Goal: Task Accomplishment & Management: Manage account settings

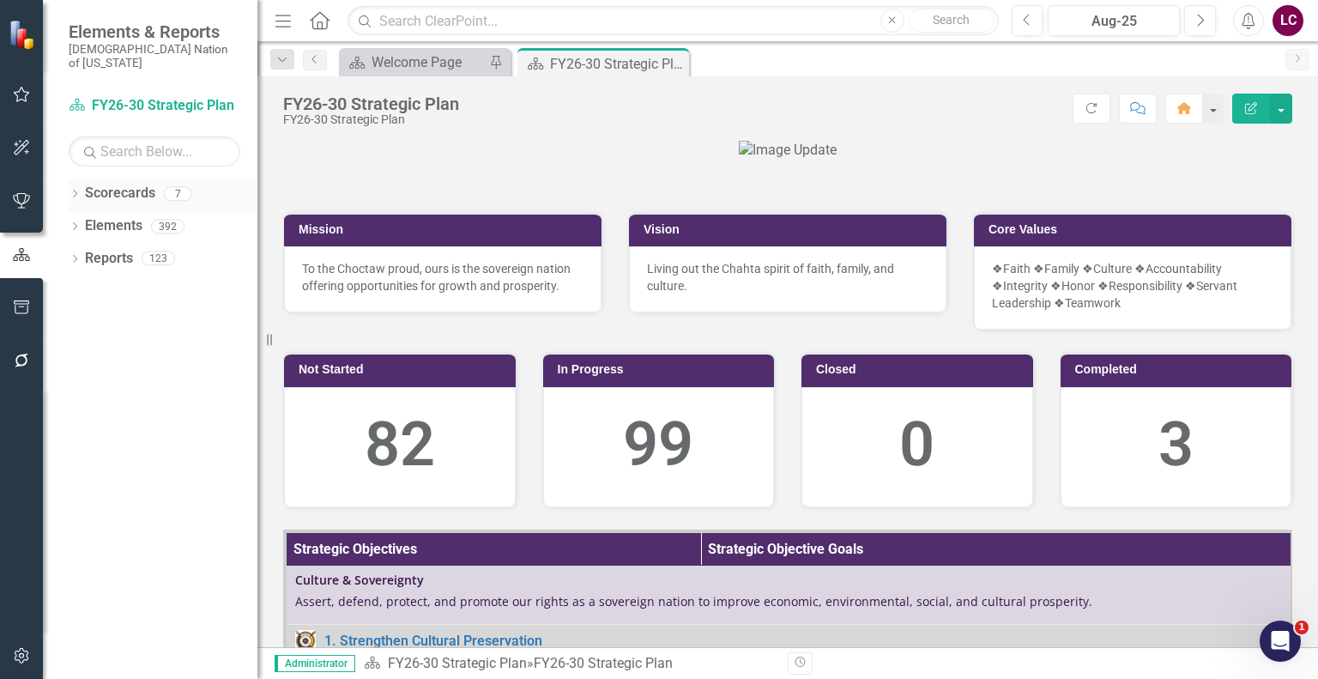
click at [72, 190] on icon "Dropdown" at bounding box center [75, 194] width 12 height 9
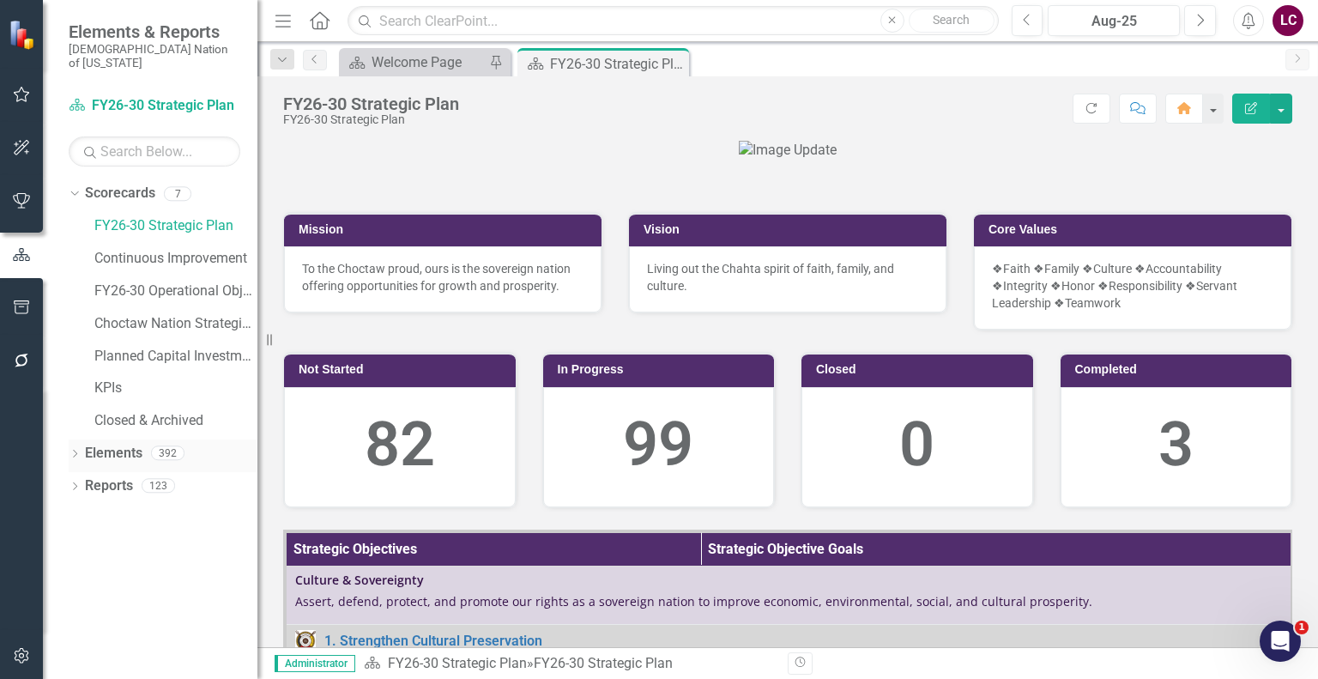
click at [106, 444] on link "Elements" at bounding box center [113, 454] width 57 height 20
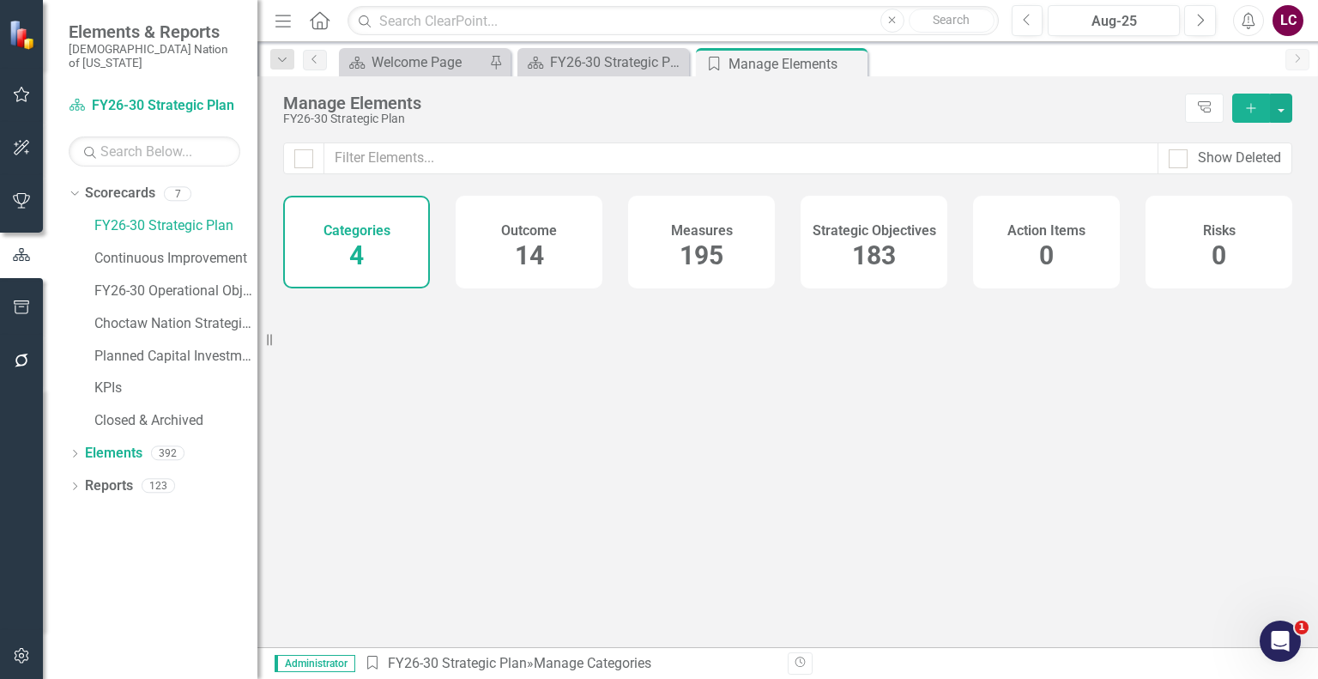
click at [880, 251] on span "183" at bounding box center [874, 255] width 44 height 30
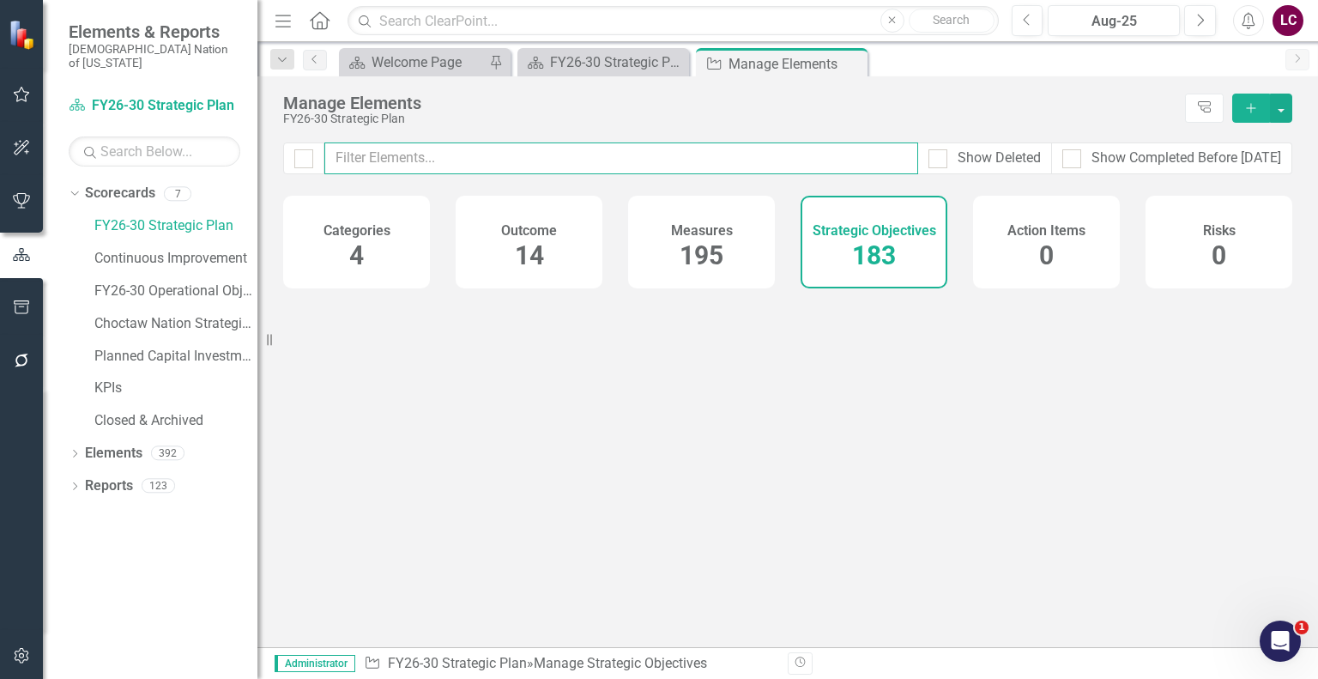
click at [836, 156] on input "text" at bounding box center [621, 158] width 594 height 32
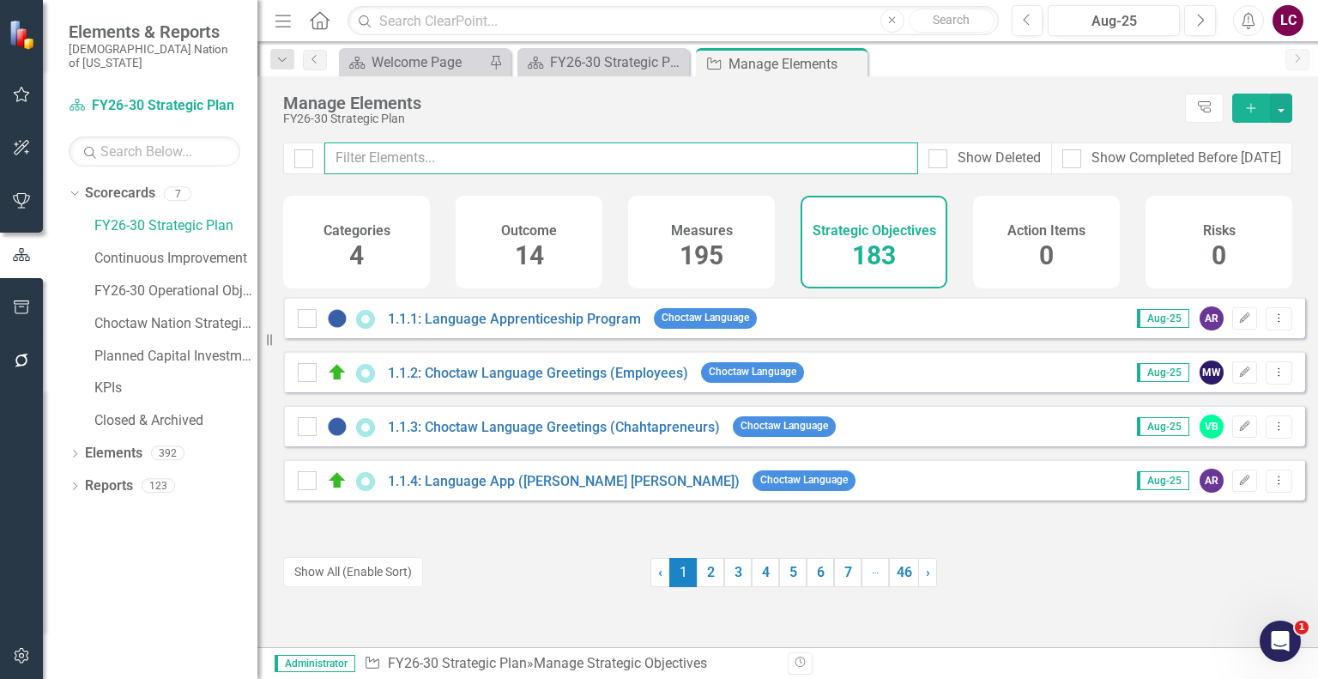
click at [836, 156] on input "text" at bounding box center [621, 158] width 594 height 32
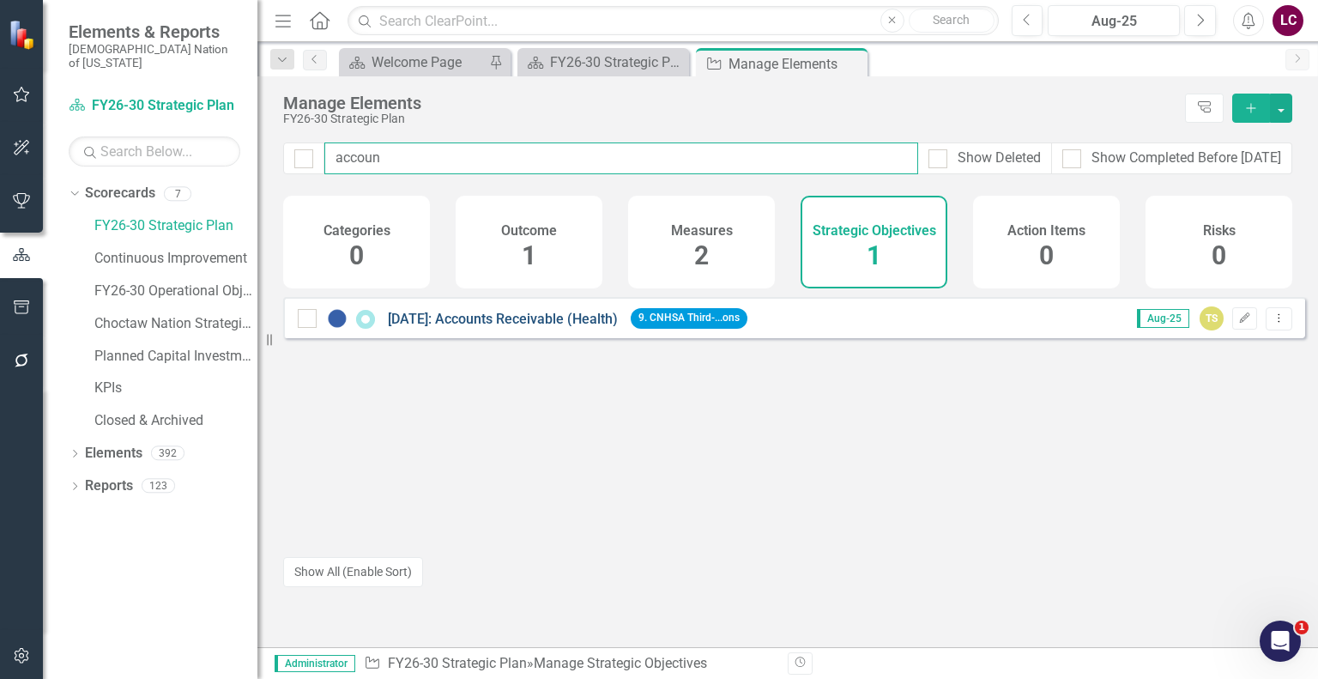
type input "accoun"
click at [546, 327] on link "[DATE]: Accounts Receivable (Health)" at bounding box center [503, 319] width 230 height 16
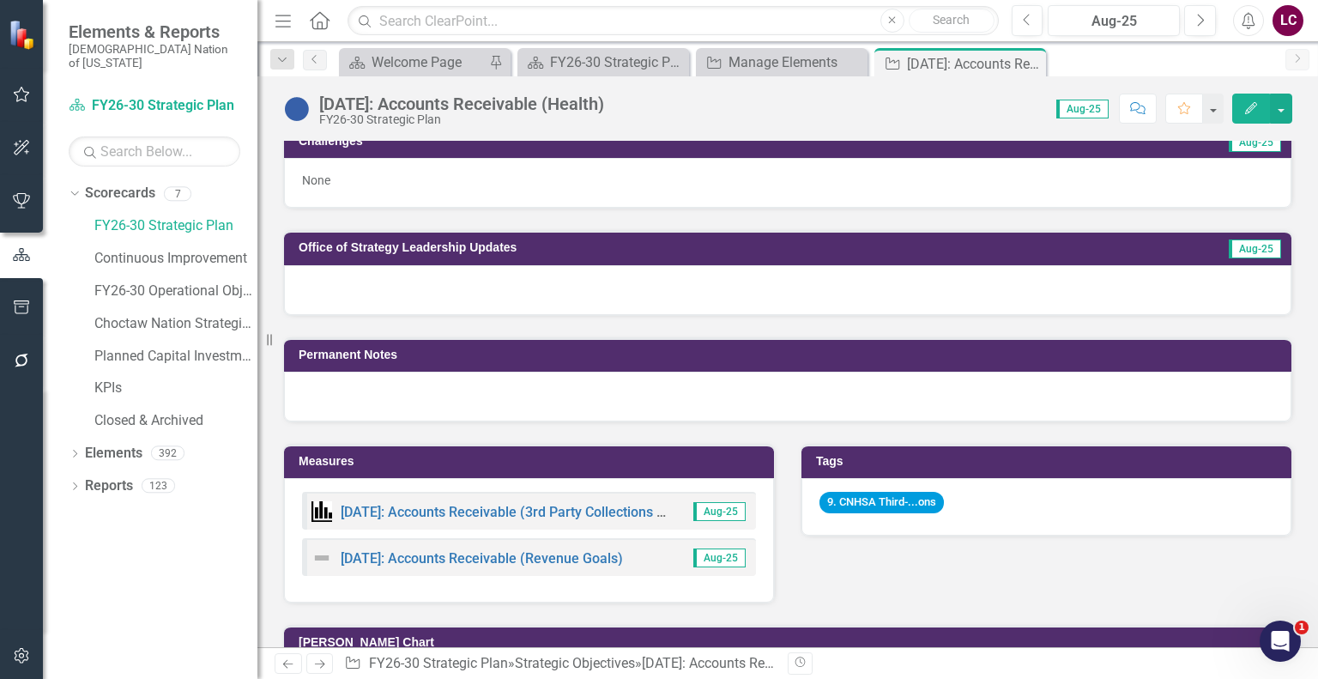
scroll to position [772, 0]
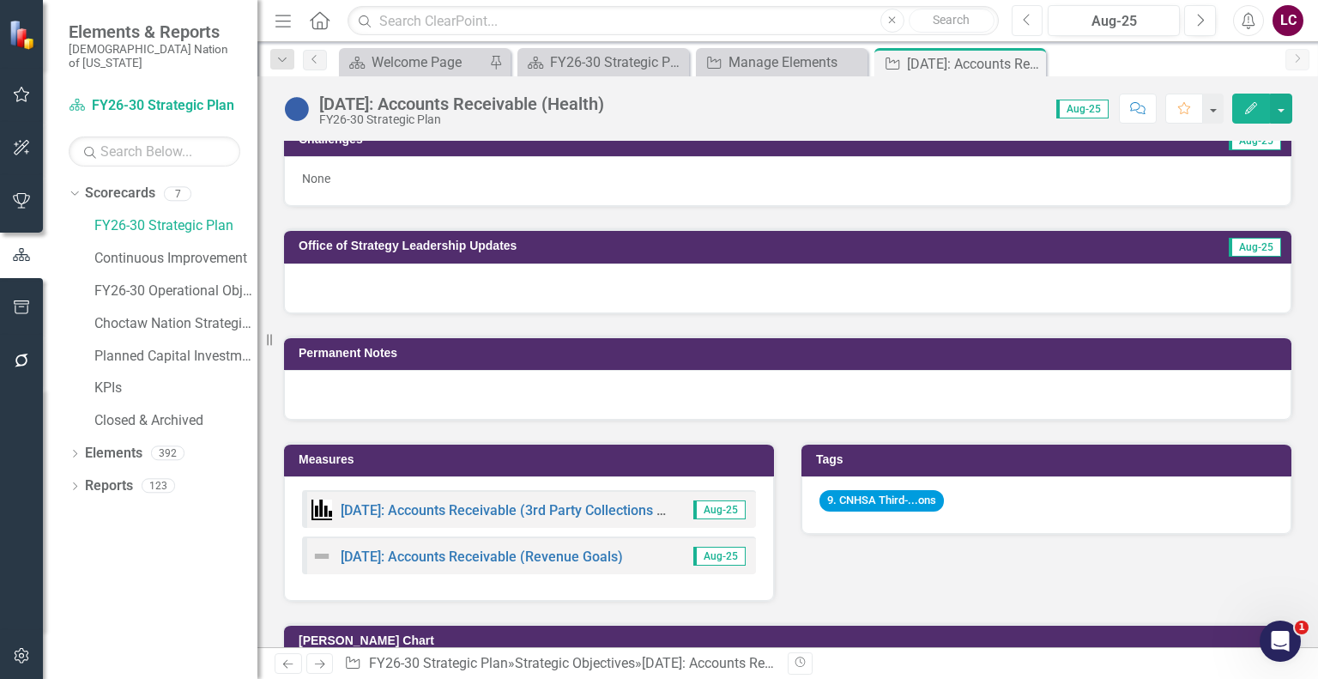
click at [1018, 20] on button "Previous" at bounding box center [1027, 20] width 32 height 31
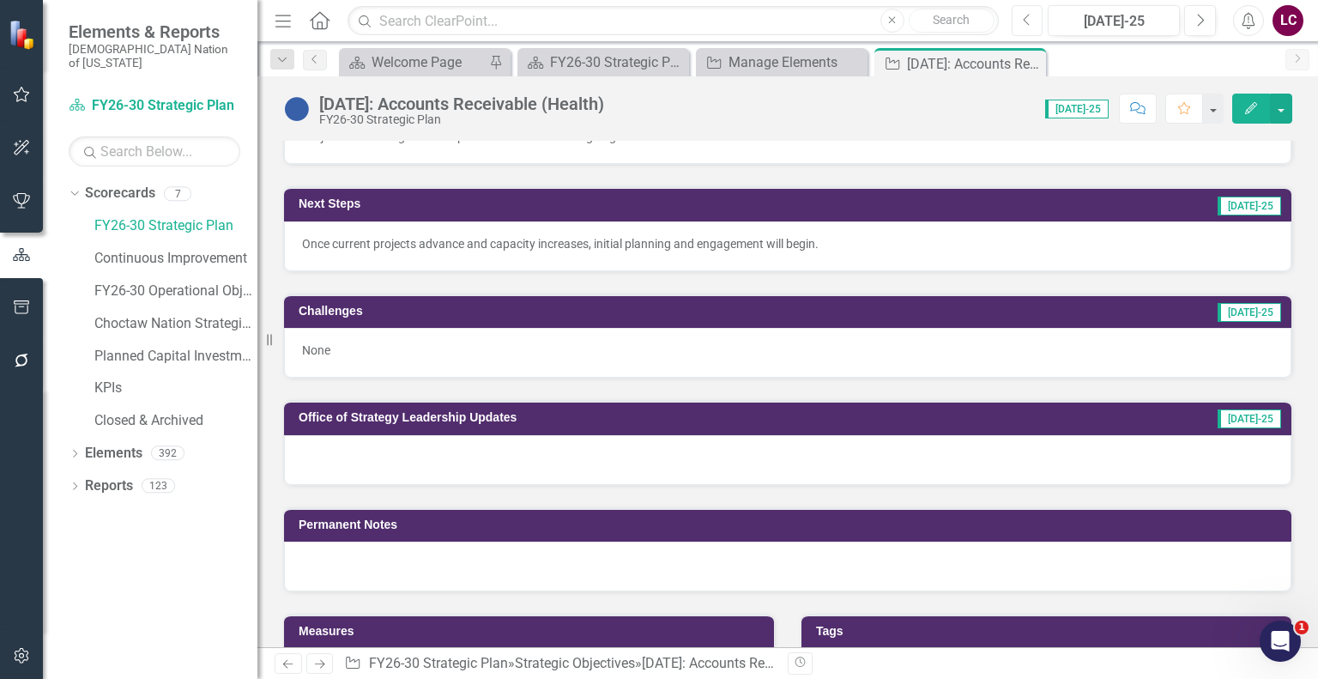
scroll to position [1115, 0]
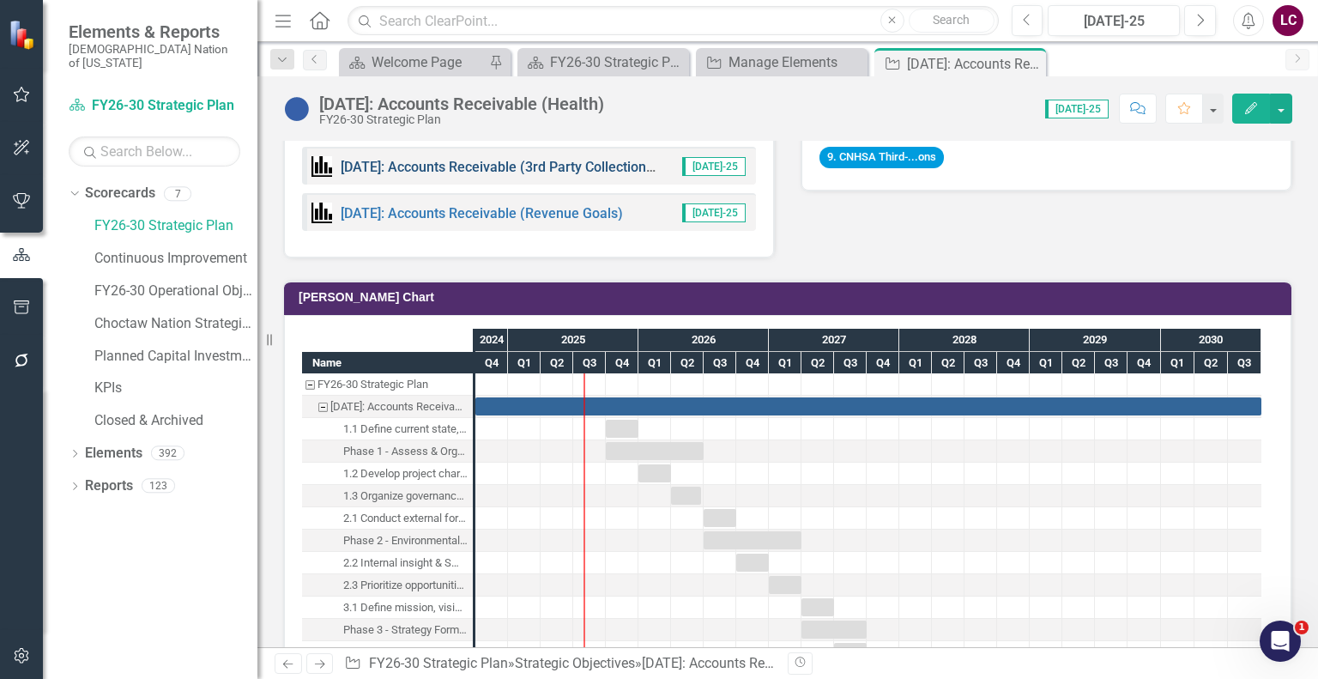
click at [549, 160] on link "[DATE]: Accounts Receivable (3rd Party Collections Facility Goals)" at bounding box center [542, 167] width 403 height 16
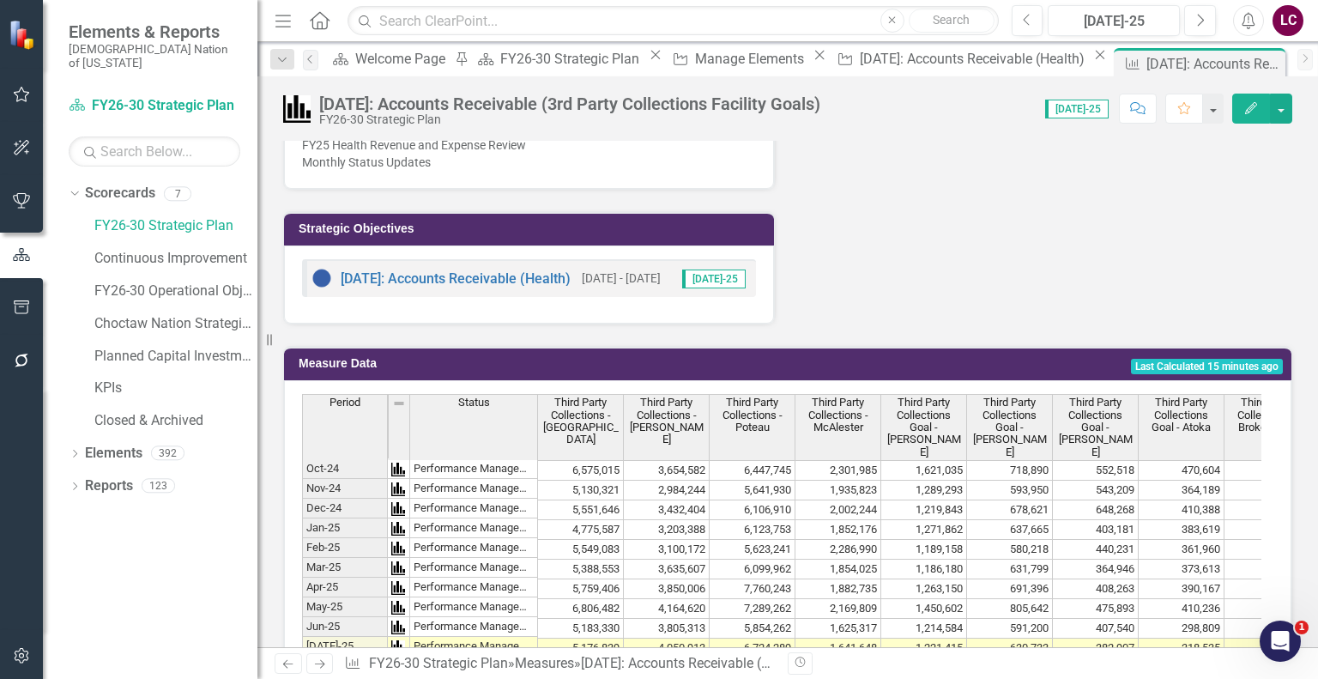
scroll to position [515, 0]
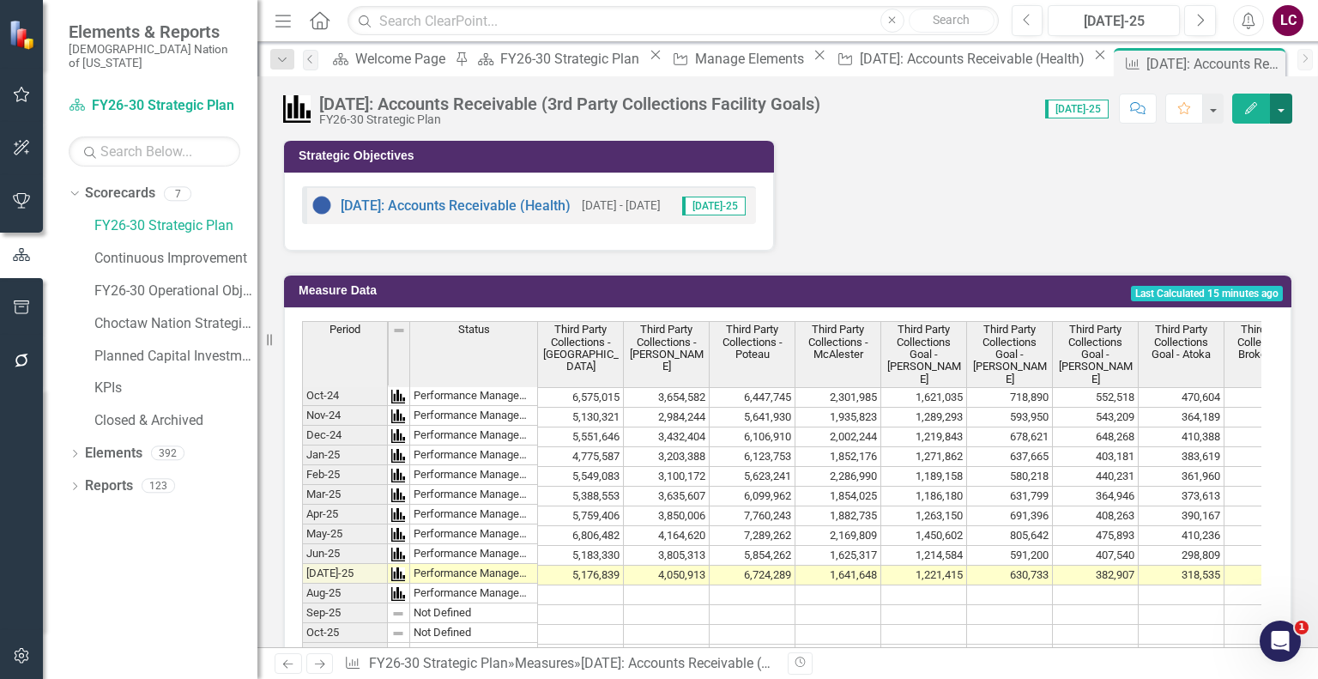
click at [1284, 113] on button "button" at bounding box center [1281, 109] width 22 height 30
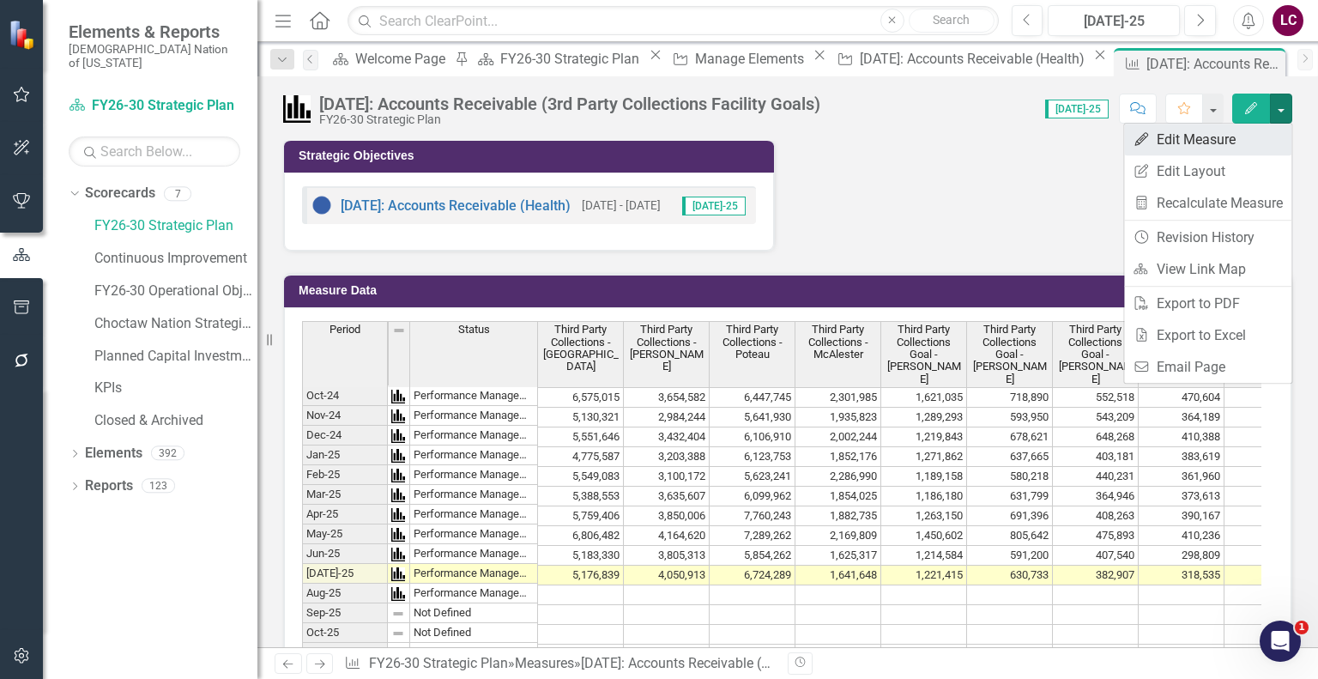
click at [1241, 136] on link "Edit Edit Measure" at bounding box center [1207, 140] width 167 height 32
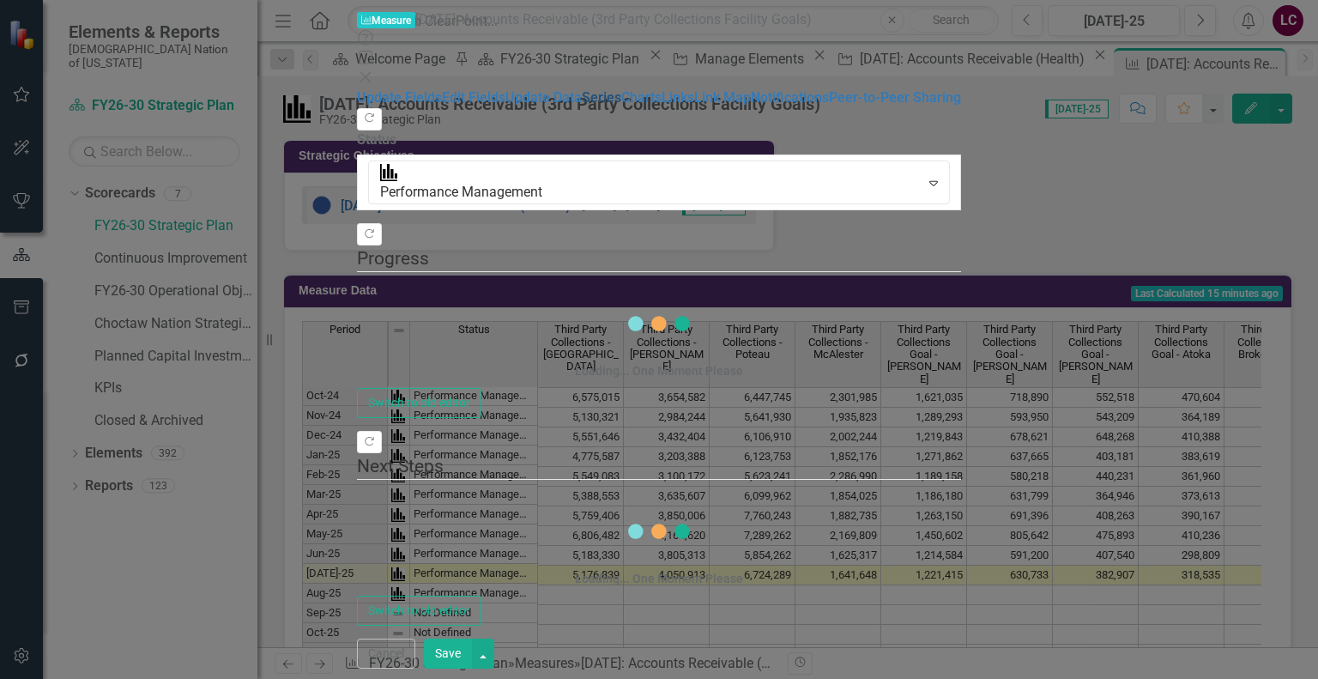
click at [582, 106] on link "Series" at bounding box center [601, 97] width 39 height 16
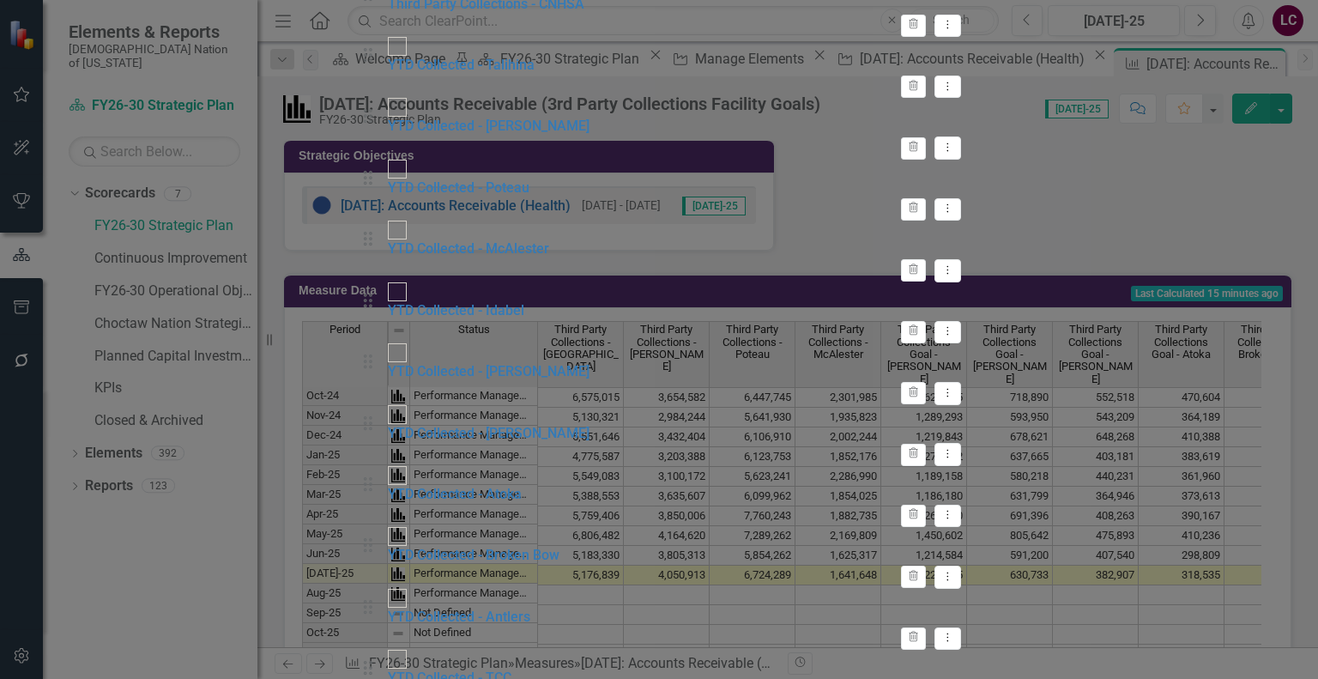
checkbox input "false"
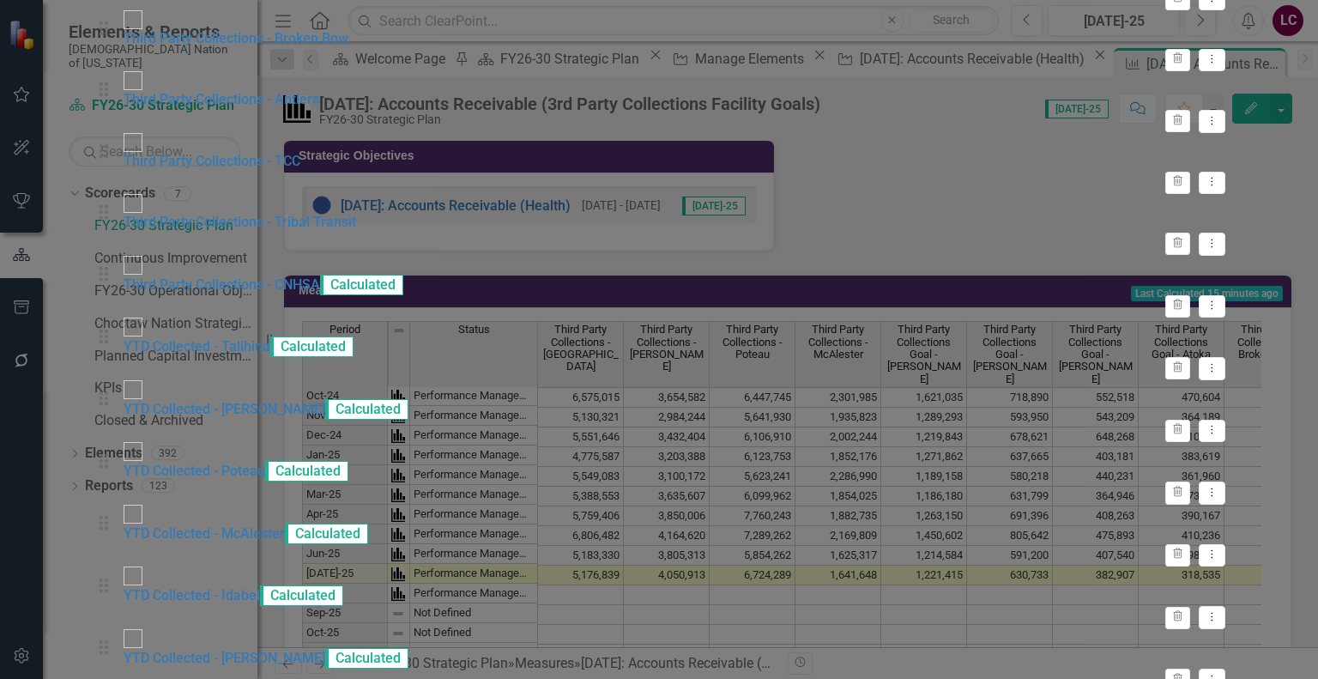
scroll to position [1373, 0]
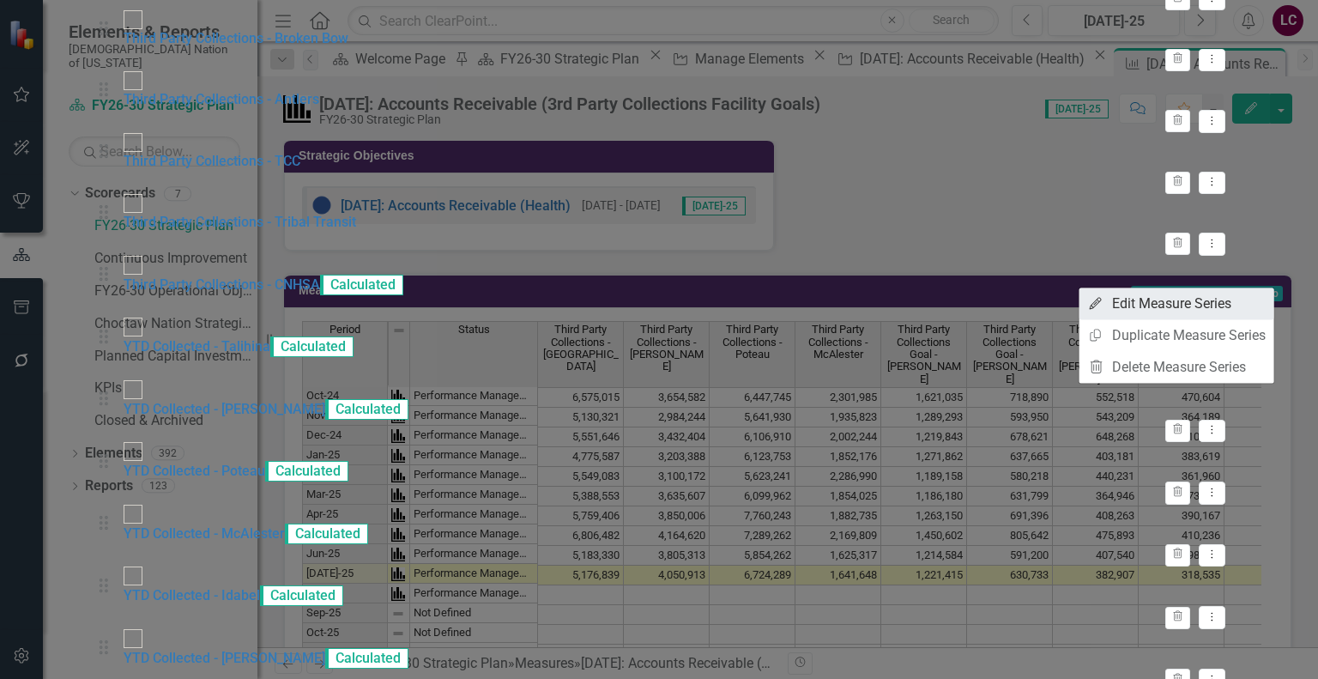
click at [1202, 305] on link "Edit Edit Measure Series" at bounding box center [1176, 303] width 195 height 32
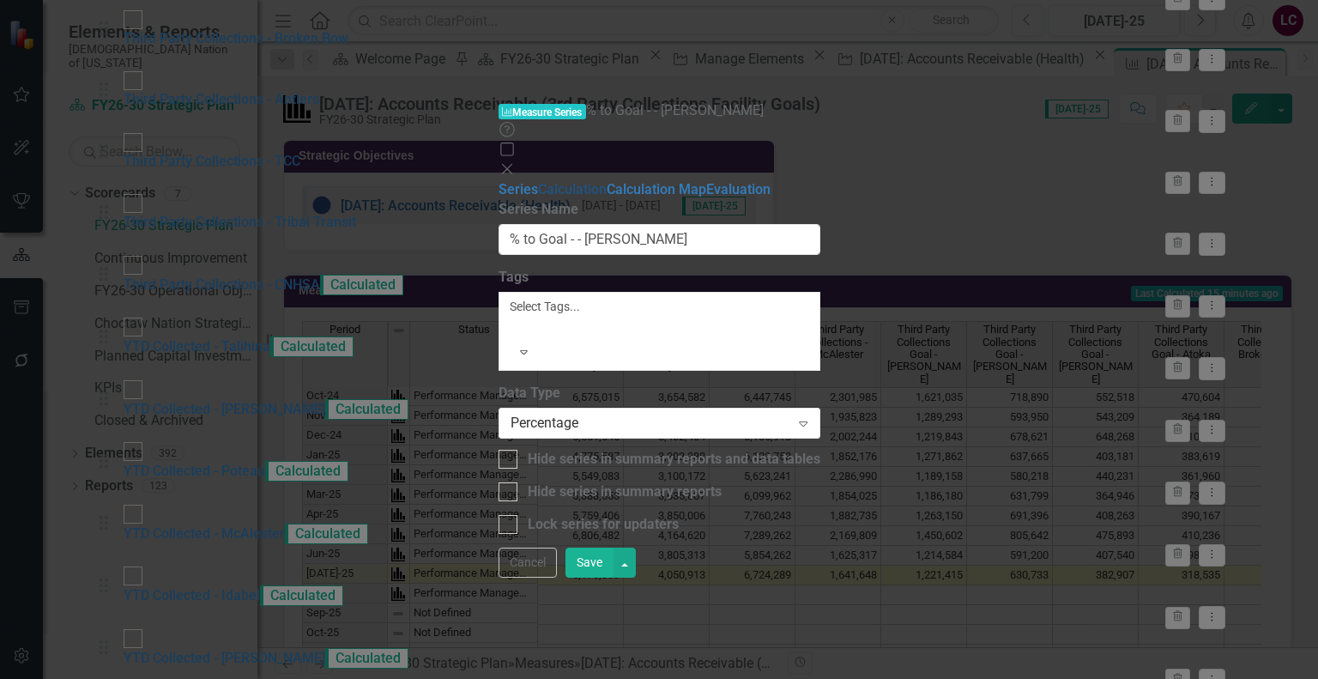
click at [538, 181] on link "Calculation" at bounding box center [572, 189] width 69 height 16
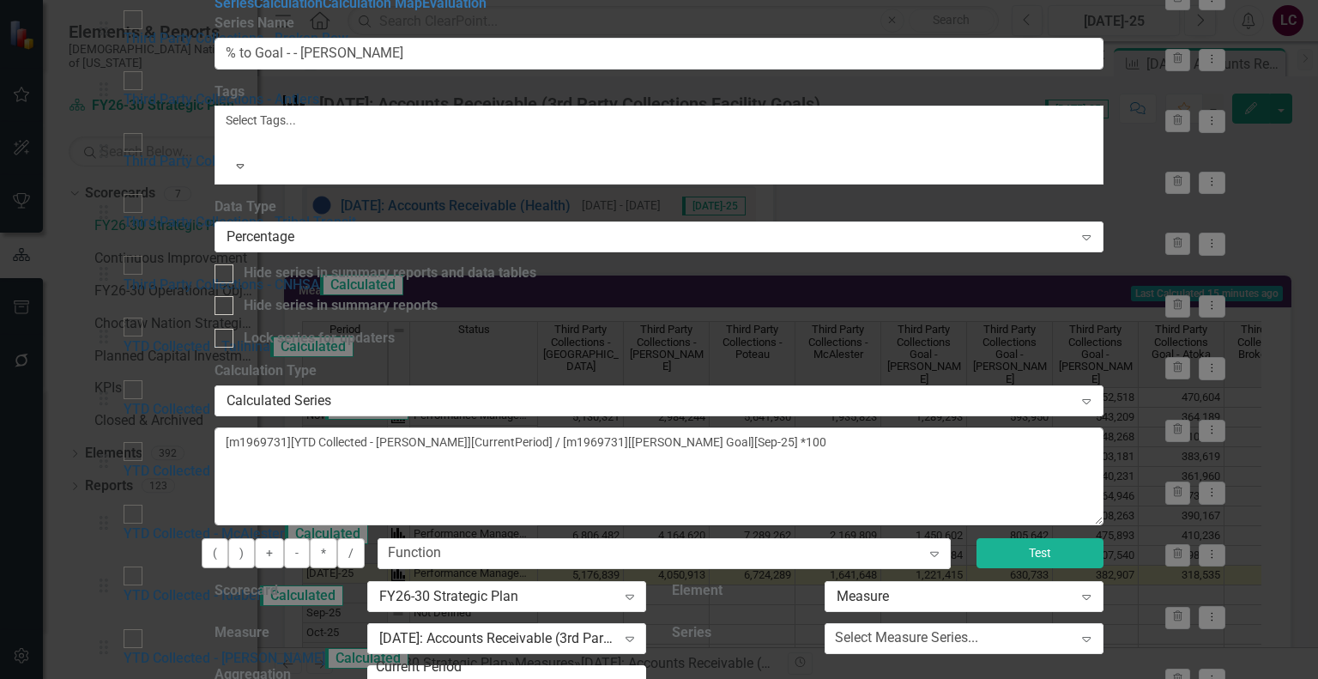
click at [1103, 538] on button "Test" at bounding box center [1039, 553] width 127 height 30
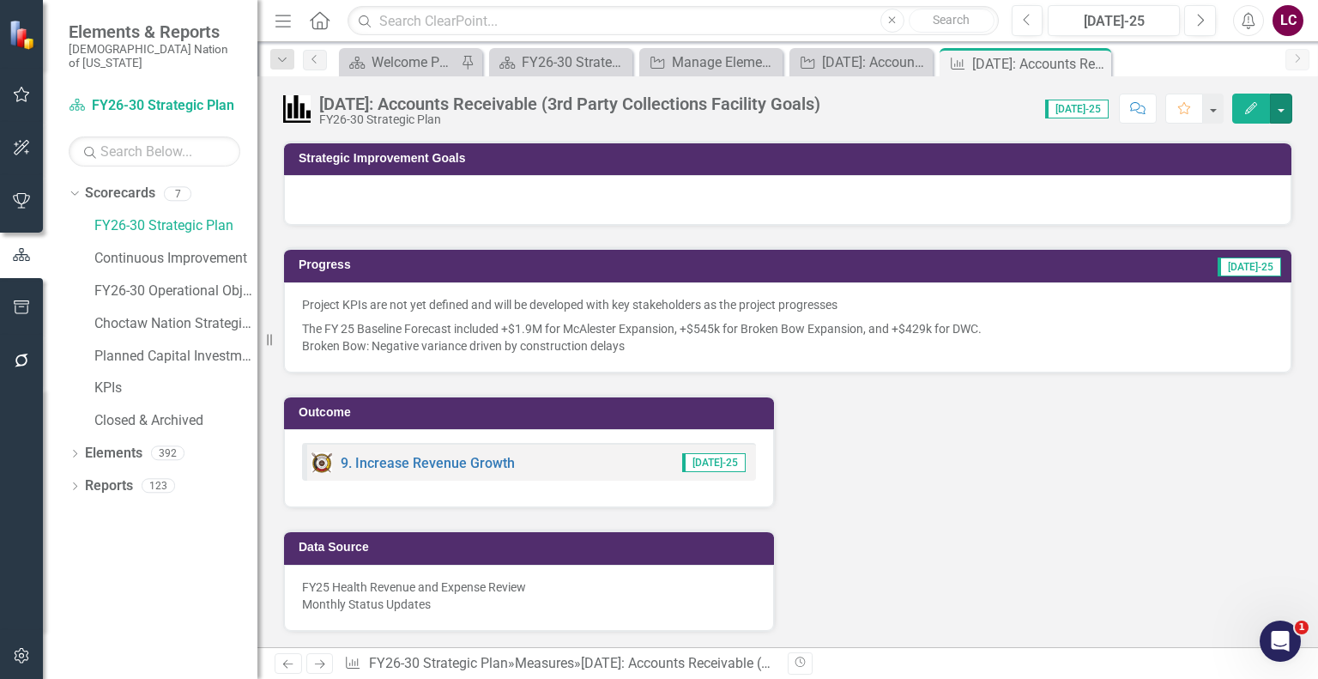
scroll to position [515, 0]
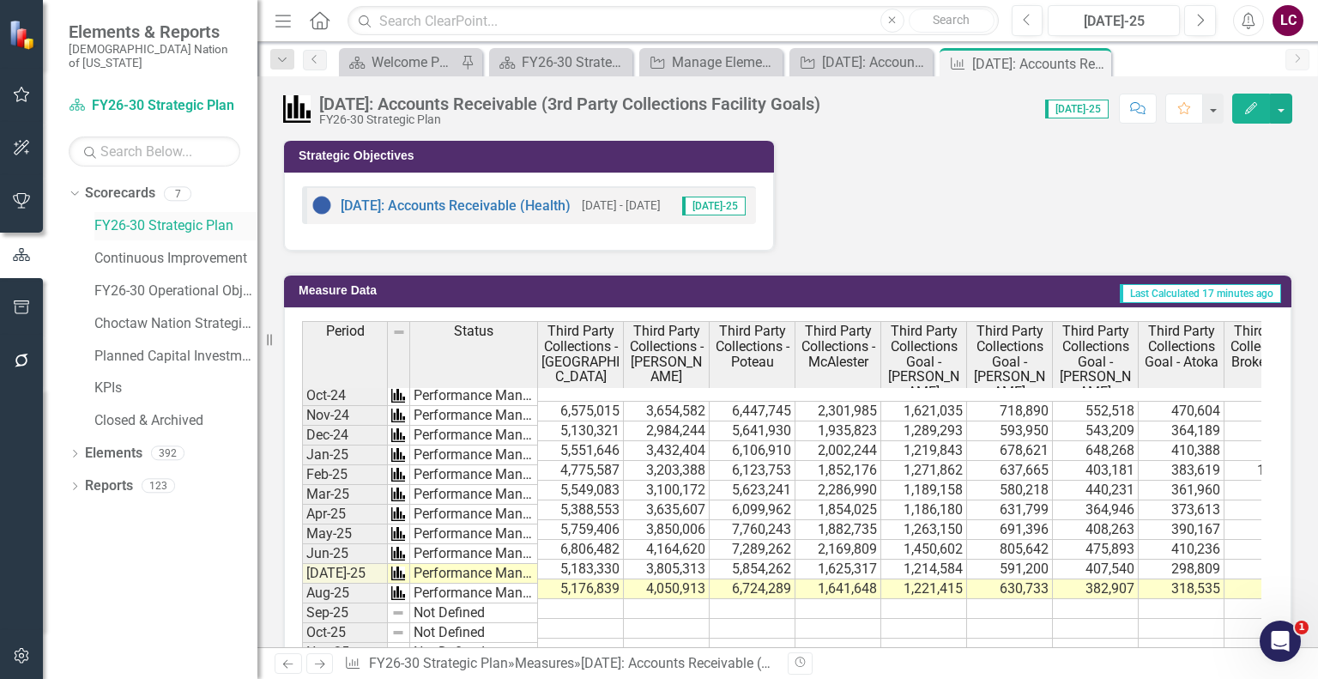
click at [165, 216] on link "FY26-30 Strategic Plan" at bounding box center [175, 226] width 163 height 20
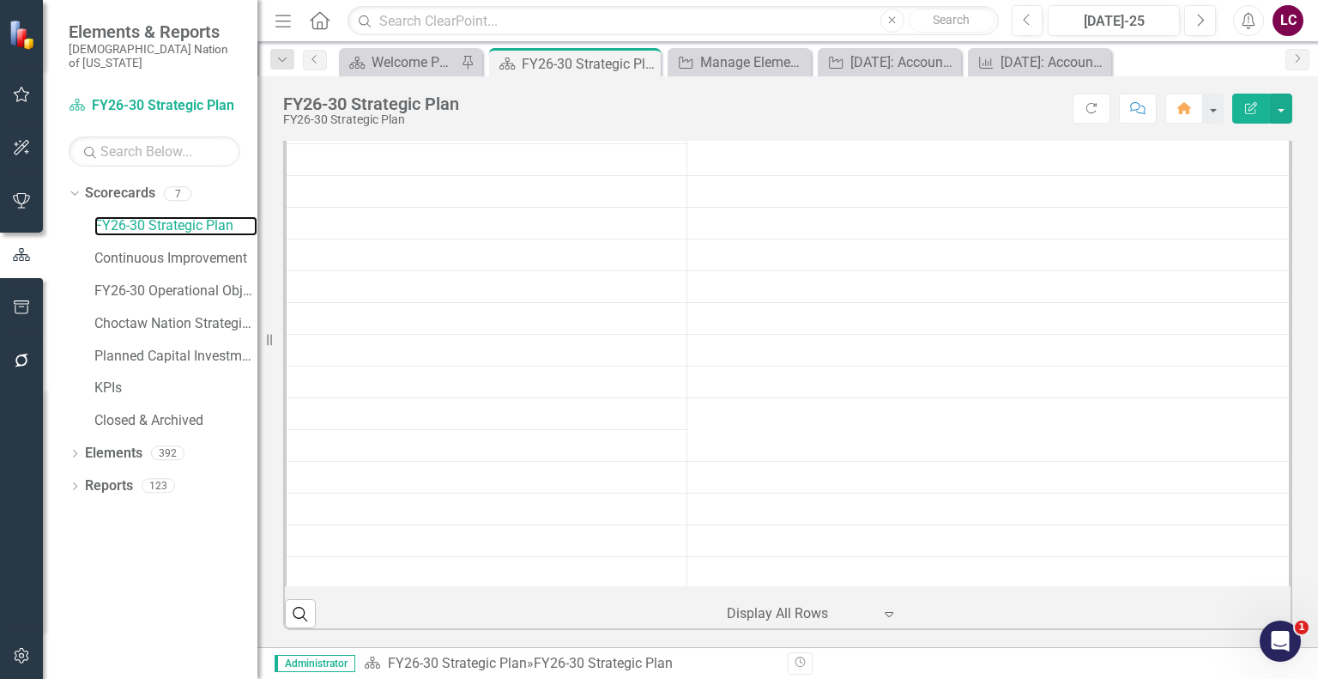
scroll to position [700, 0]
click at [1194, 22] on button "Next" at bounding box center [1200, 20] width 32 height 31
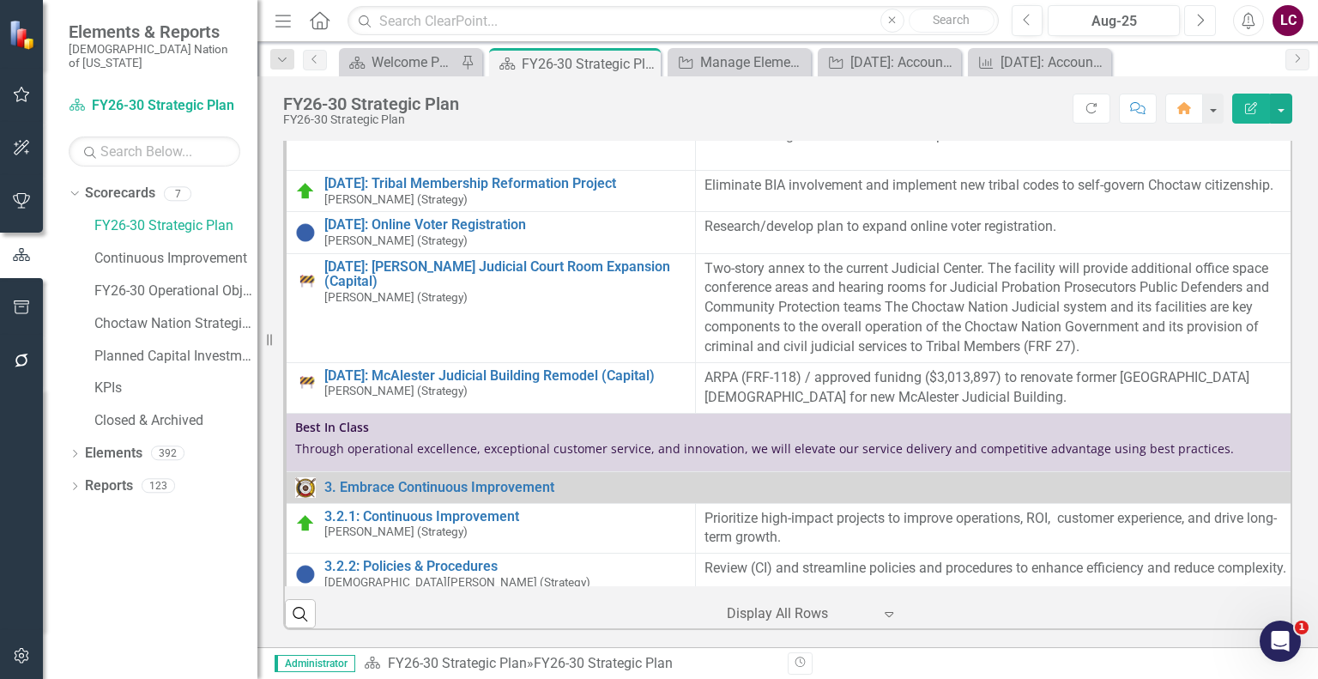
scroll to position [1716, 0]
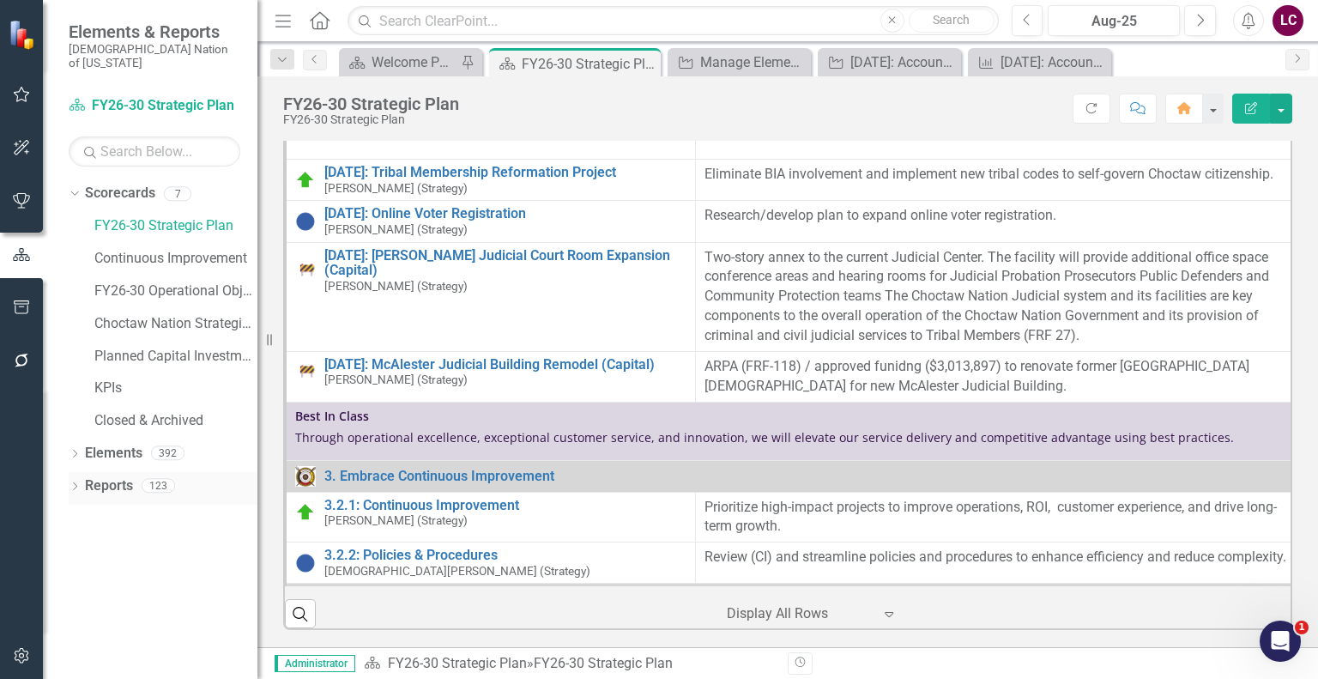
click at [118, 476] on link "Reports" at bounding box center [109, 486] width 48 height 20
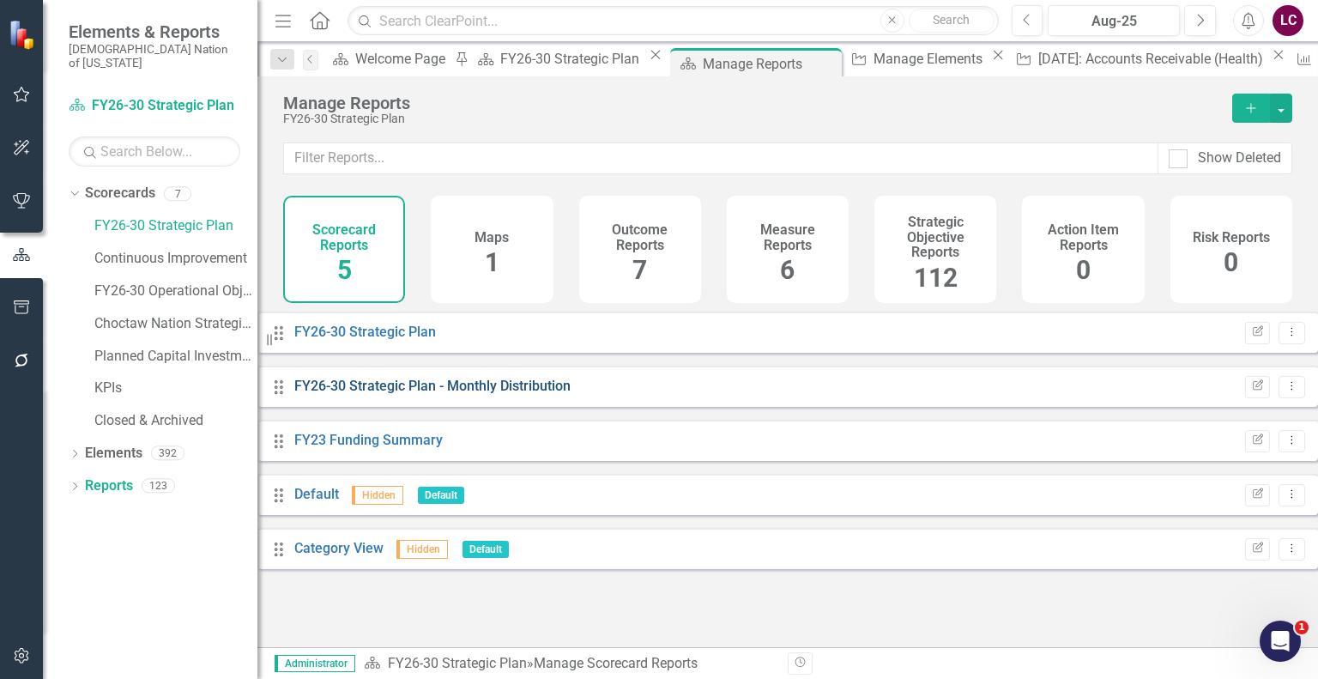
click at [522, 394] on link "FY26-30 Strategic Plan - Monthly Distribution" at bounding box center [432, 385] width 276 height 16
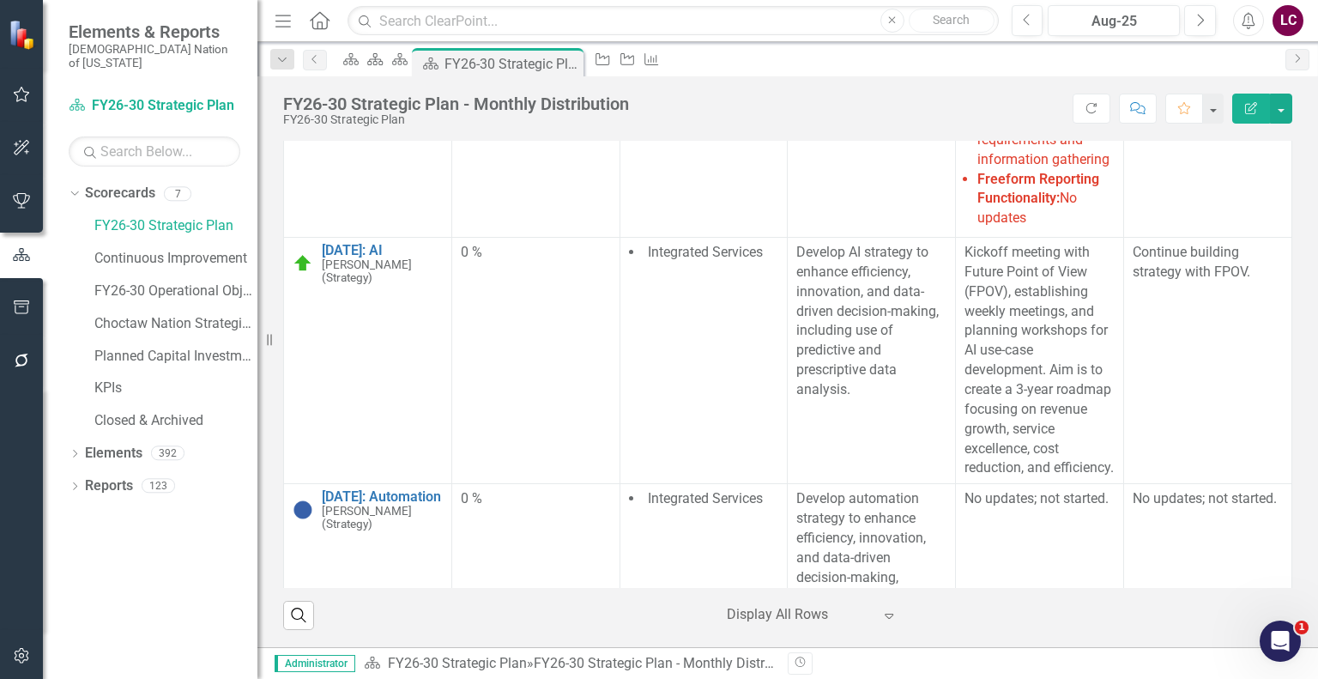
scroll to position [684, 0]
